Goal: Transaction & Acquisition: Purchase product/service

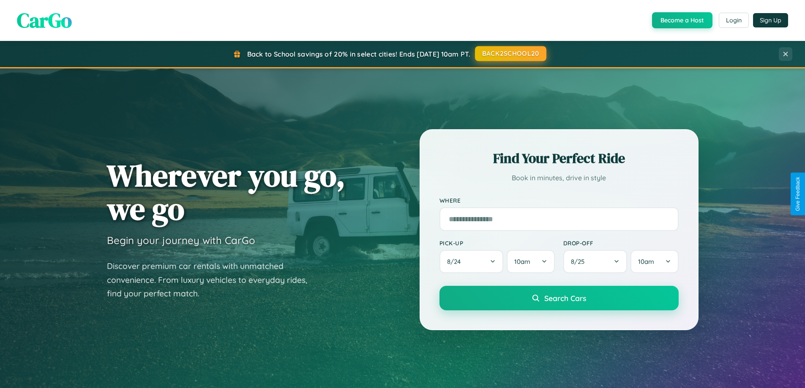
click at [510, 54] on button "BACK2SCHOOL20" at bounding box center [510, 53] width 71 height 15
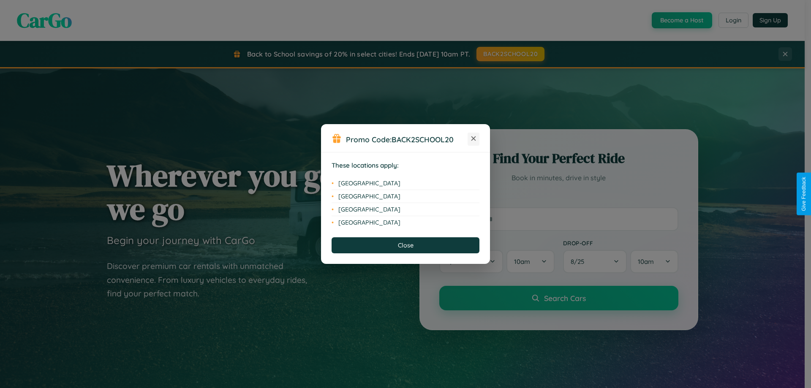
click at [474, 139] on icon at bounding box center [473, 138] width 5 height 5
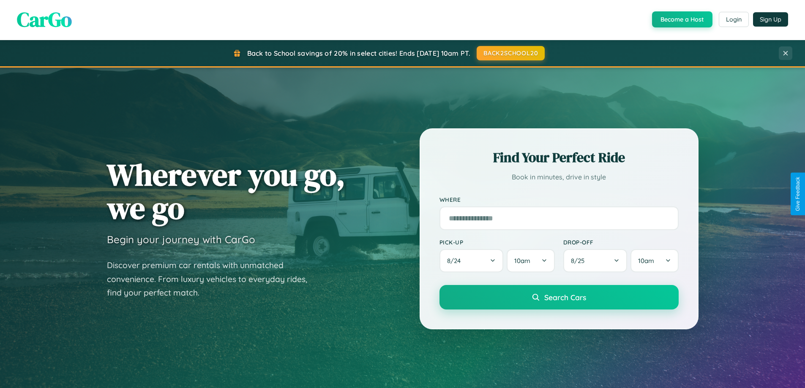
scroll to position [581, 0]
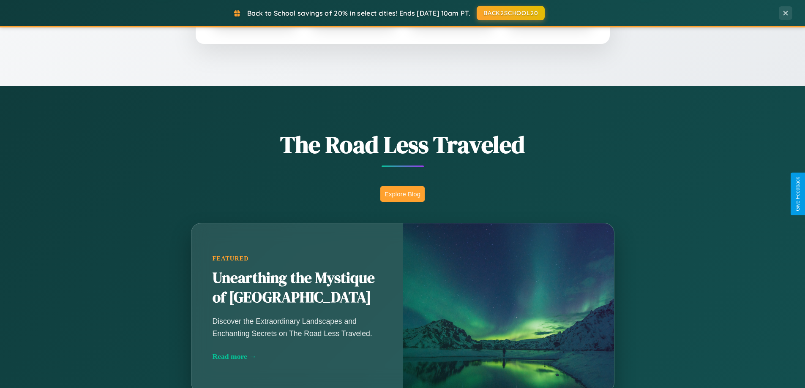
click at [402, 194] on button "Explore Blog" at bounding box center [402, 194] width 44 height 16
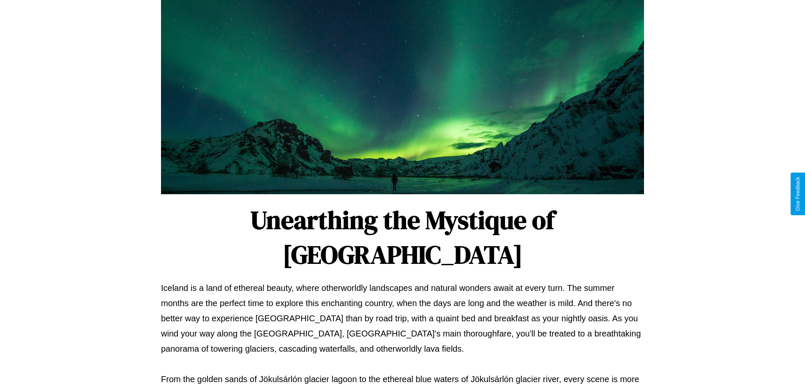
scroll to position [273, 0]
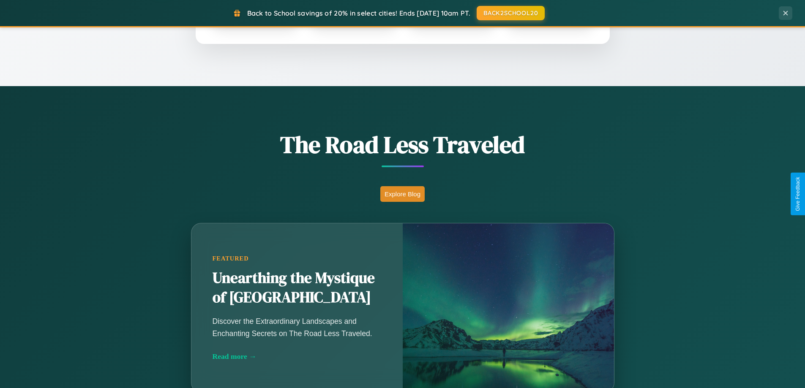
scroll to position [1626, 0]
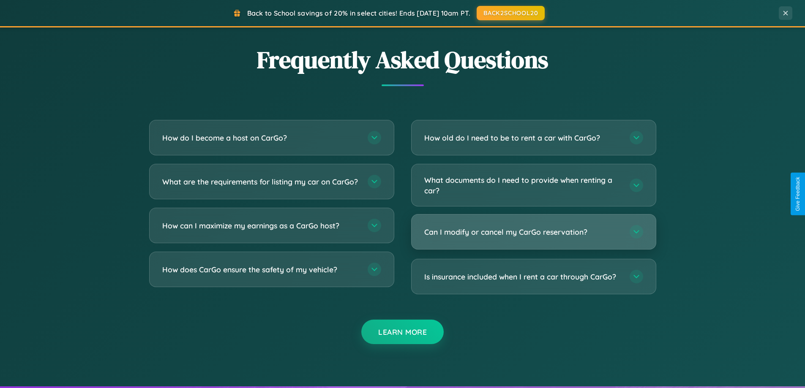
click at [533, 232] on h3 "Can I modify or cancel my CarGo reservation?" at bounding box center [522, 232] width 197 height 11
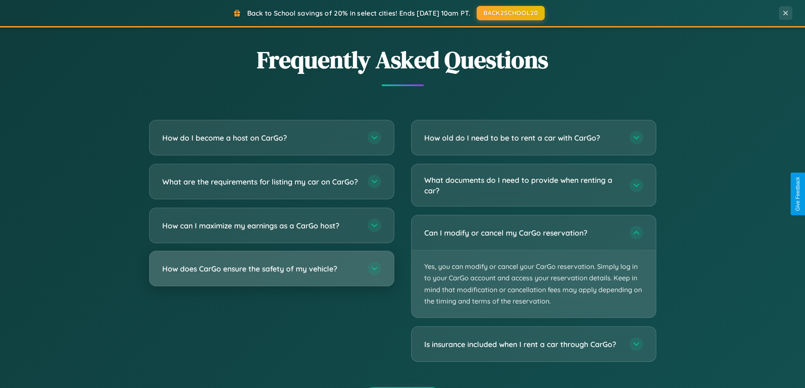
click at [271, 274] on h3 "How does CarGo ensure the safety of my vehicle?" at bounding box center [260, 269] width 197 height 11
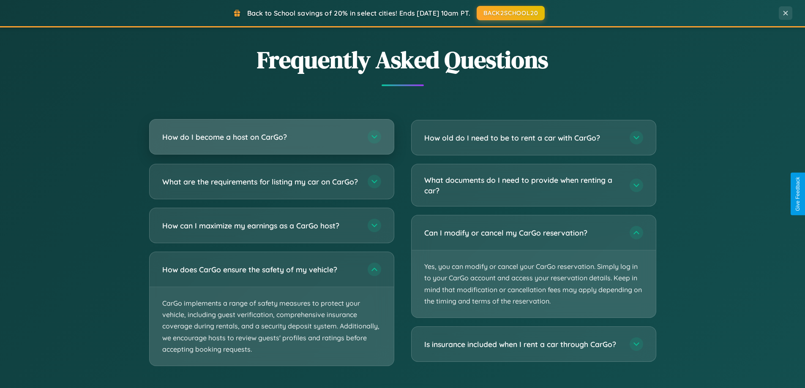
click at [271, 137] on h3 "How do I become a host on CarGo?" at bounding box center [260, 137] width 197 height 11
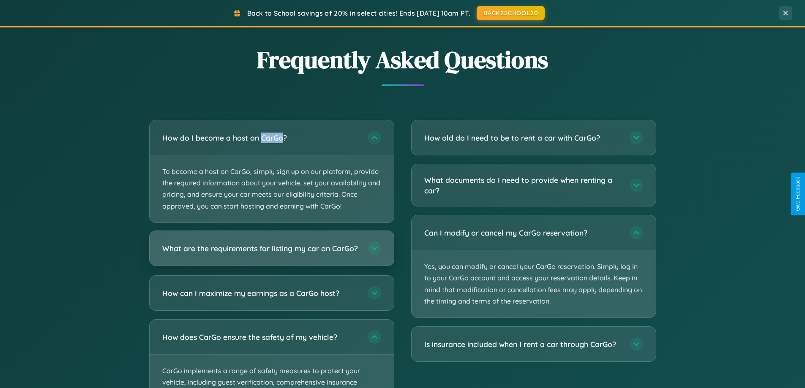
click at [271, 252] on h3 "What are the requirements for listing my car on CarGo?" at bounding box center [260, 248] width 197 height 11
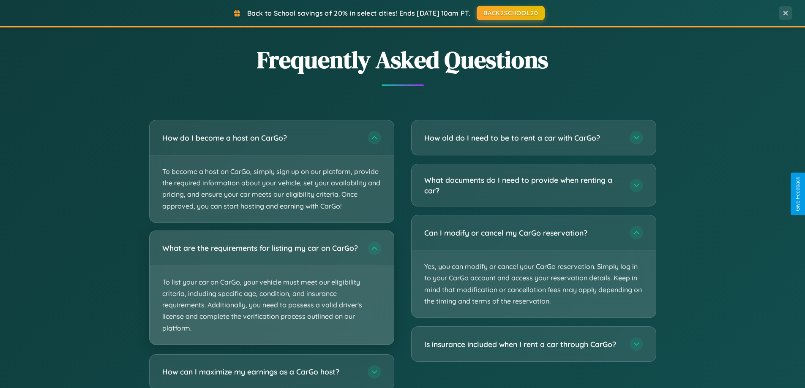
click at [271, 291] on p "To list your car on CarGo, your vehicle must meet our eligibility criteria, inc…" at bounding box center [272, 305] width 244 height 79
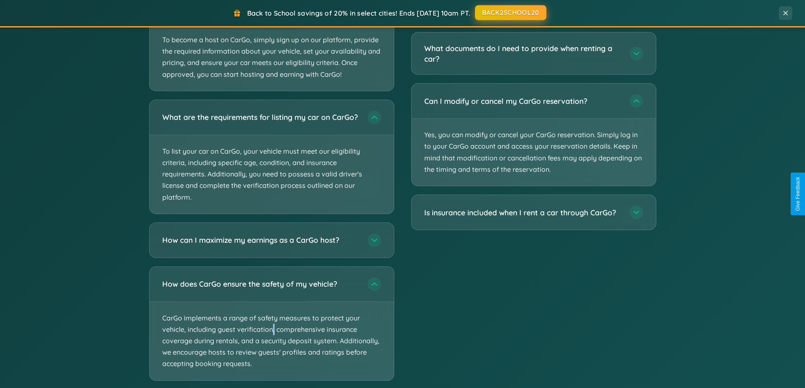
click at [510, 13] on button "BACK2SCHOOL20" at bounding box center [510, 12] width 71 height 15
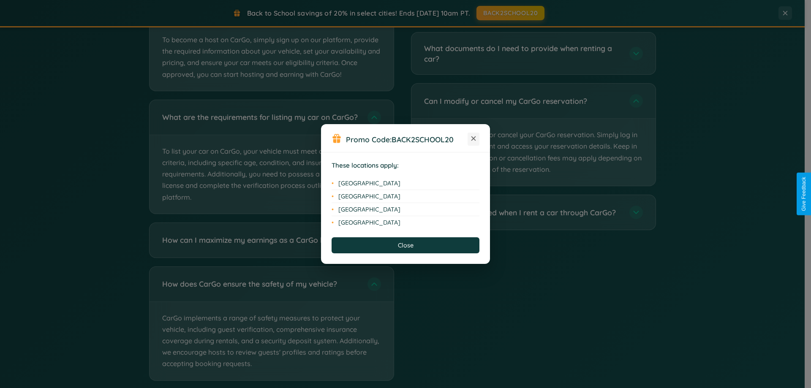
click at [474, 139] on icon at bounding box center [473, 138] width 5 height 5
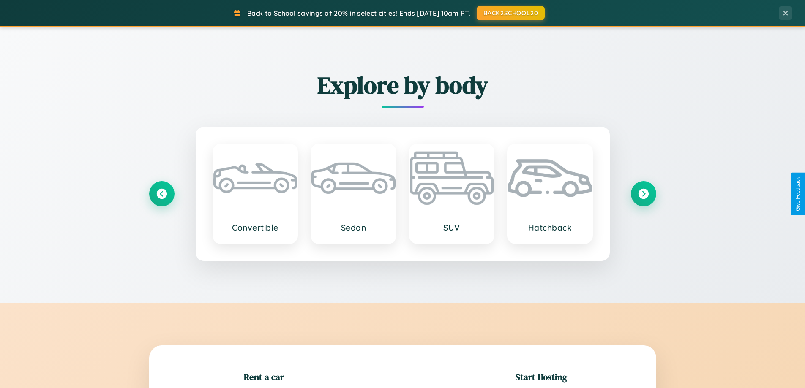
scroll to position [183, 0]
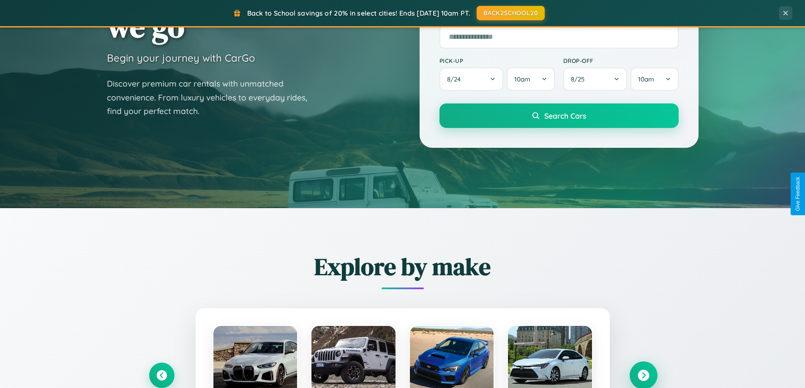
click at [643, 376] on icon at bounding box center [642, 375] width 11 height 11
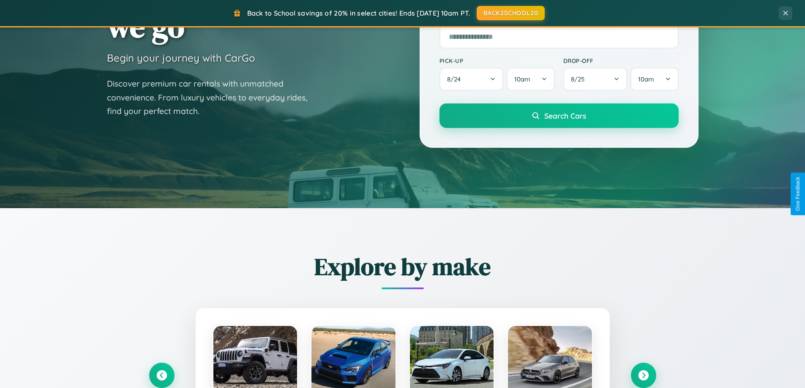
scroll to position [846, 0]
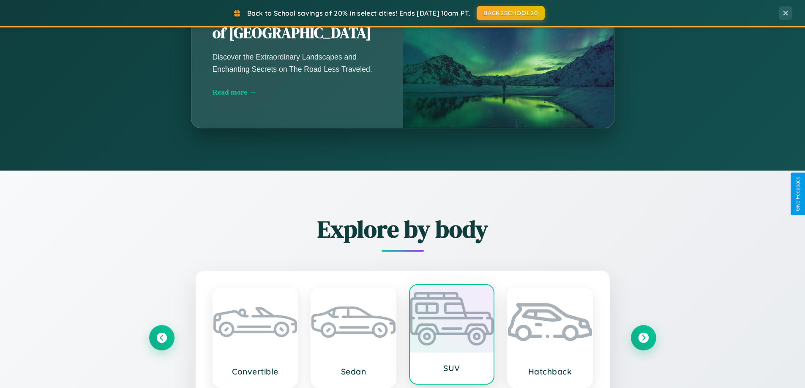
click at [451, 338] on div at bounding box center [452, 319] width 84 height 68
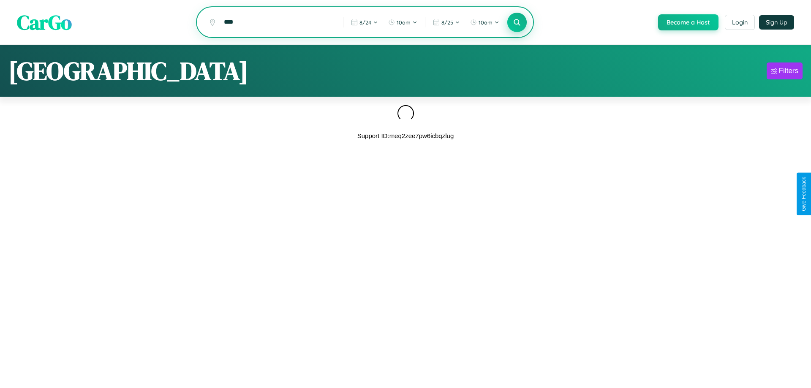
click at [516, 23] on icon at bounding box center [517, 22] width 8 height 8
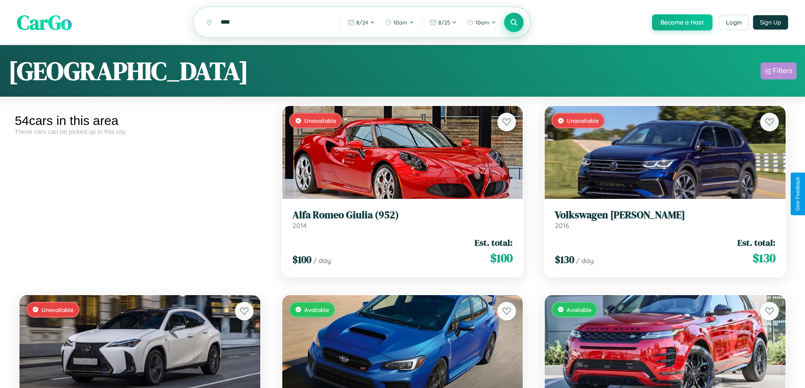
click at [778, 72] on div "Filters" at bounding box center [782, 71] width 19 height 8
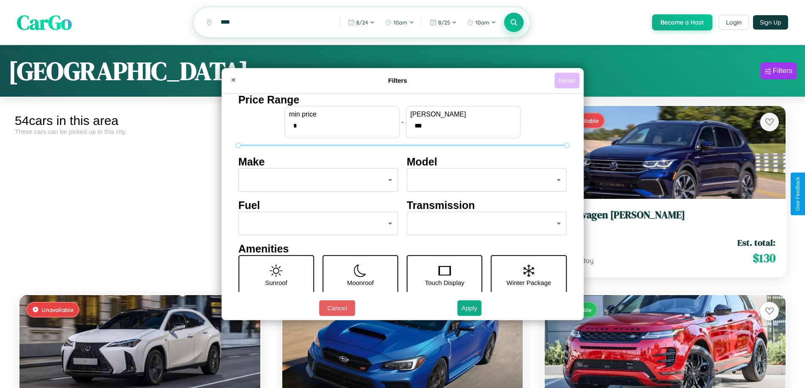
click at [568, 80] on button "Reset" at bounding box center [566, 81] width 25 height 16
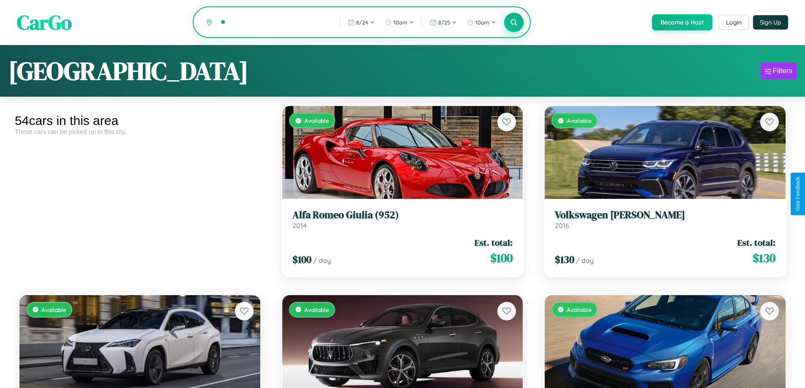
type input "*"
type input "******"
click at [513, 22] on icon at bounding box center [514, 22] width 8 height 8
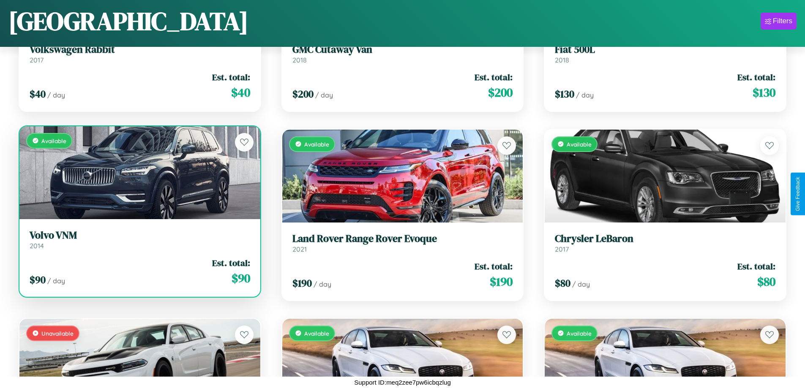
scroll to position [2767, 0]
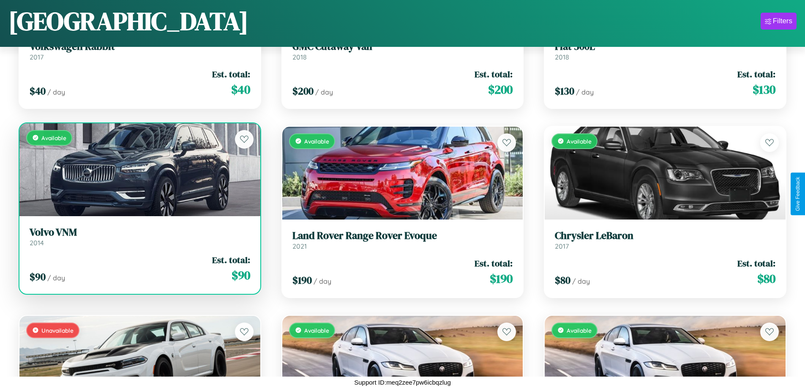
click at [139, 240] on link "Volvo VNM 2014" at bounding box center [140, 236] width 221 height 21
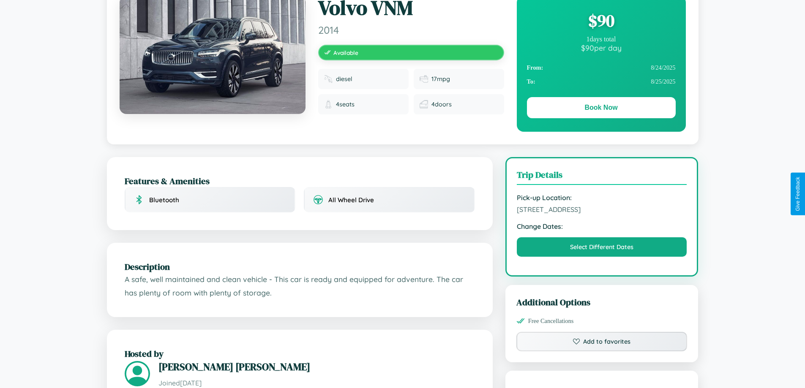
scroll to position [87, 0]
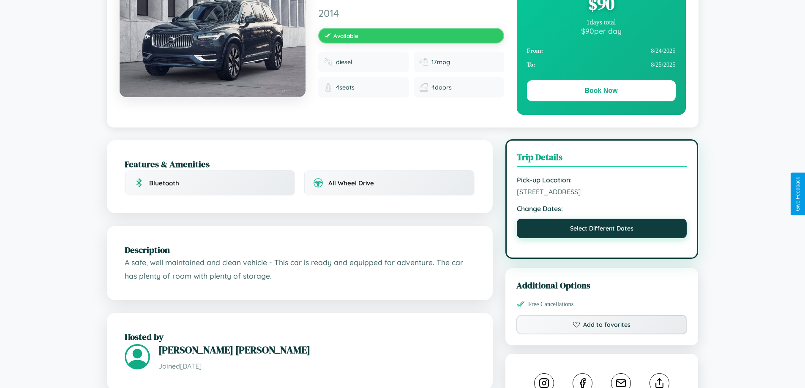
click at [602, 230] on button "Select Different Dates" at bounding box center [602, 228] width 170 height 19
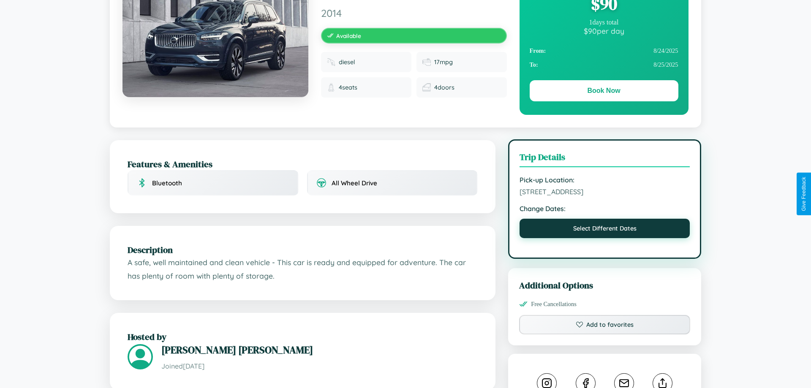
select select "*"
select select "****"
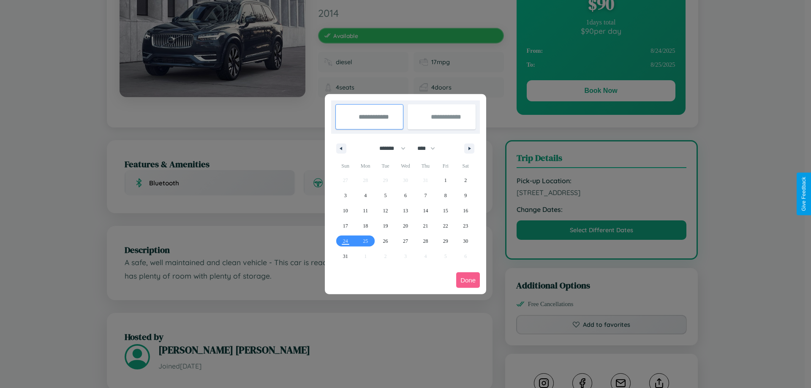
click at [389, 148] on select "******* ******** ***** ***** *** **** **** ****** ********* ******* ******** **…" at bounding box center [391, 149] width 36 height 14
select select "*"
click at [430, 148] on select "**** **** **** **** **** **** **** **** **** **** **** **** **** **** **** ****…" at bounding box center [425, 149] width 25 height 14
select select "****"
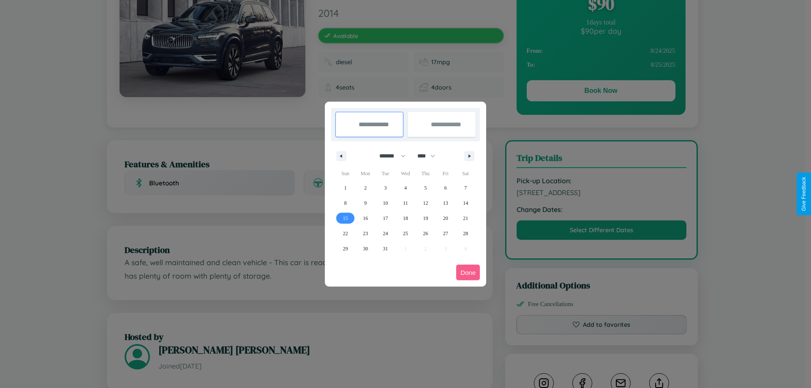
click at [345, 218] on span "15" at bounding box center [345, 218] width 5 height 15
type input "**********"
click at [365, 233] on span "23" at bounding box center [365, 233] width 5 height 15
type input "**********"
click at [468, 272] on button "Done" at bounding box center [468, 273] width 24 height 16
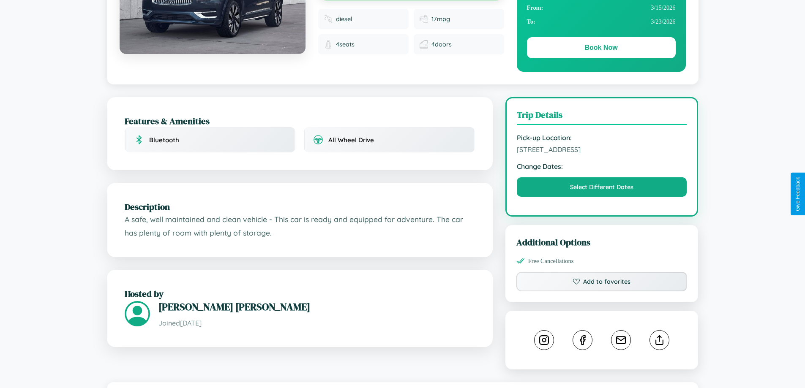
scroll to position [219, 0]
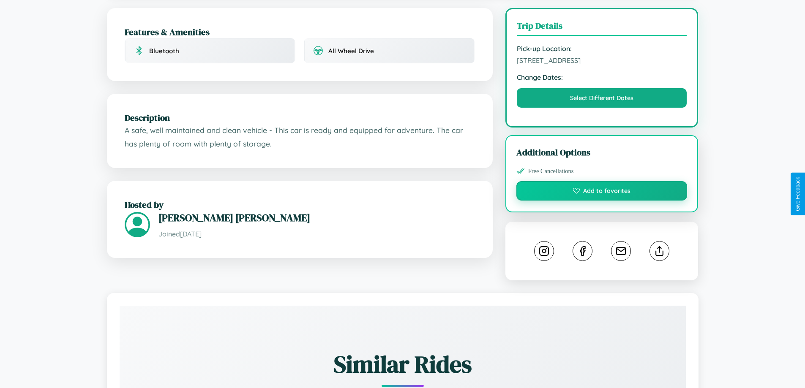
click at [602, 192] on button "Add to favorites" at bounding box center [601, 190] width 171 height 19
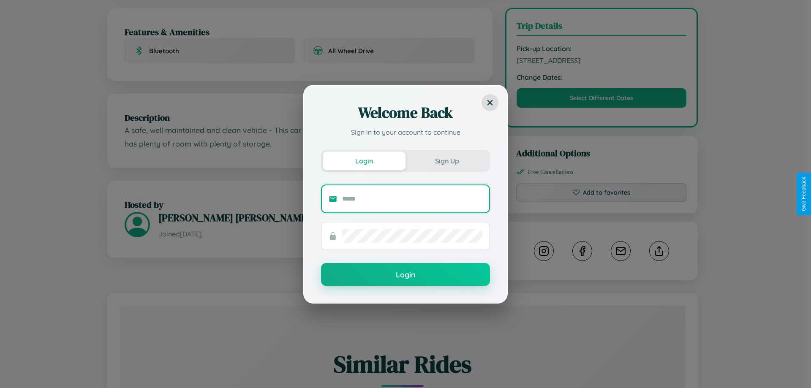
click at [412, 199] on input "text" at bounding box center [412, 199] width 140 height 14
type input "**********"
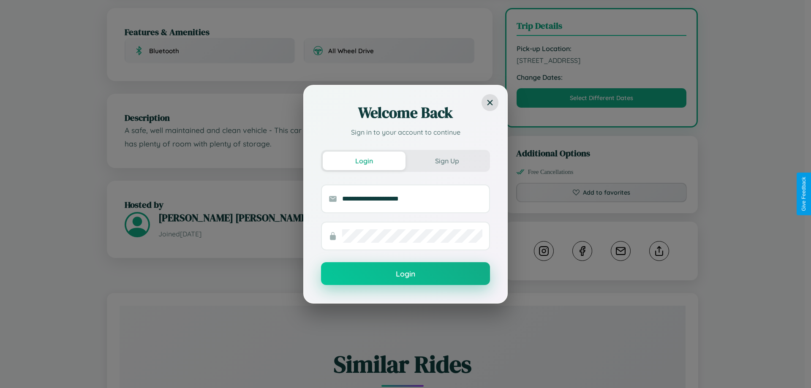
click at [406, 274] on button "Login" at bounding box center [405, 273] width 169 height 23
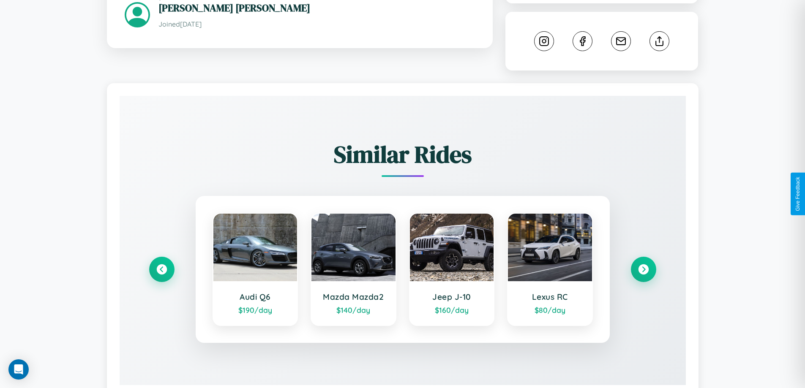
scroll to position [0, 0]
